Goal: Task Accomplishment & Management: Manage account settings

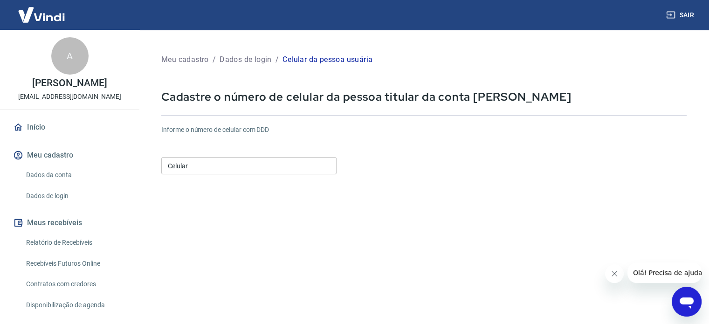
click at [220, 166] on input "Celular" at bounding box center [248, 165] width 175 height 17
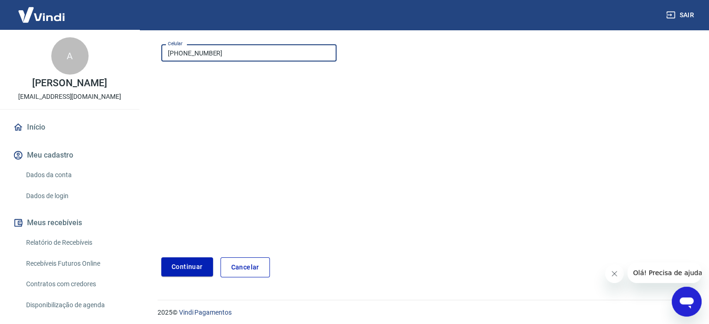
scroll to position [117, 0]
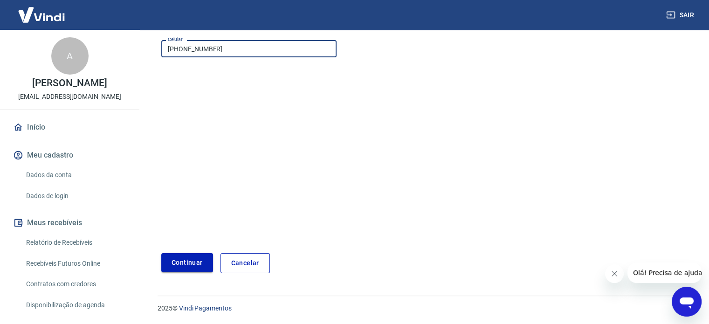
type input "(42) 98873-2499"
click at [177, 263] on button "Continuar" at bounding box center [187, 262] width 52 height 19
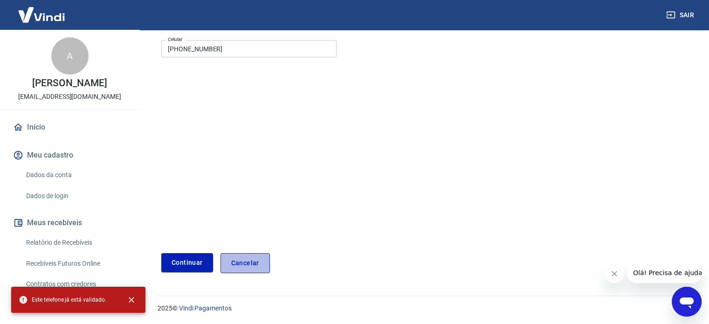
click at [249, 267] on link "Cancelar" at bounding box center [245, 263] width 49 height 20
